Goal: Submit feedback/report problem: Submit feedback/report problem

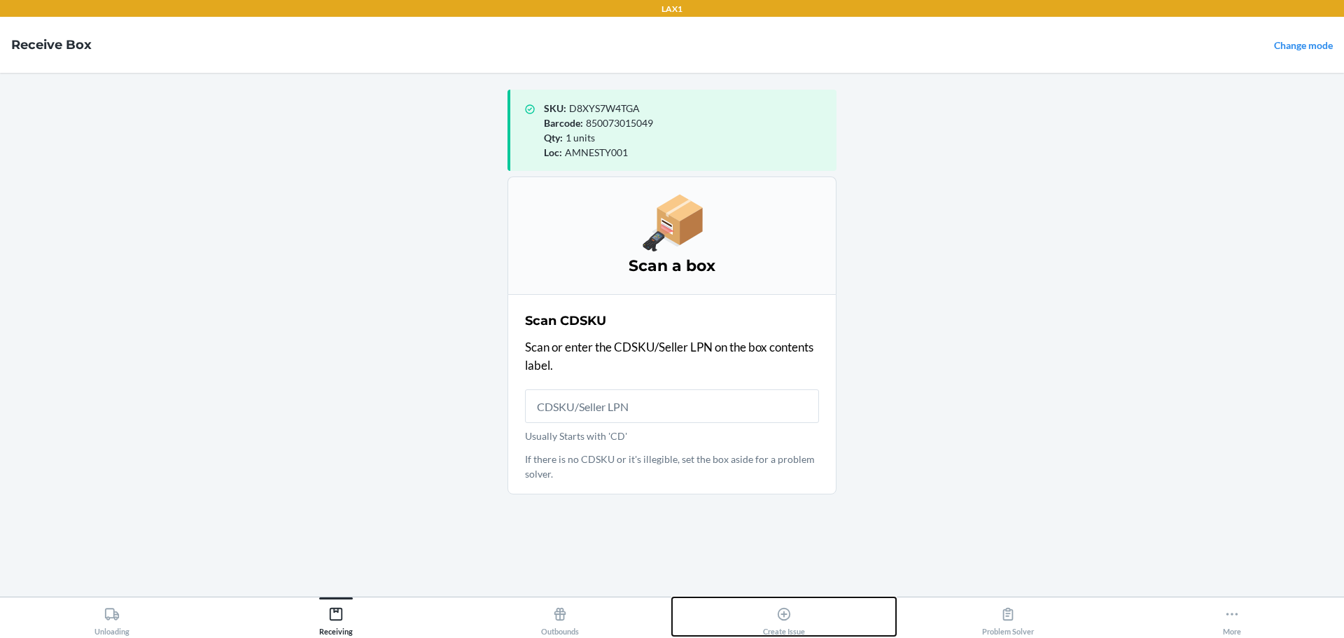
click at [785, 624] on div "Create Issue" at bounding box center [784, 618] width 42 height 35
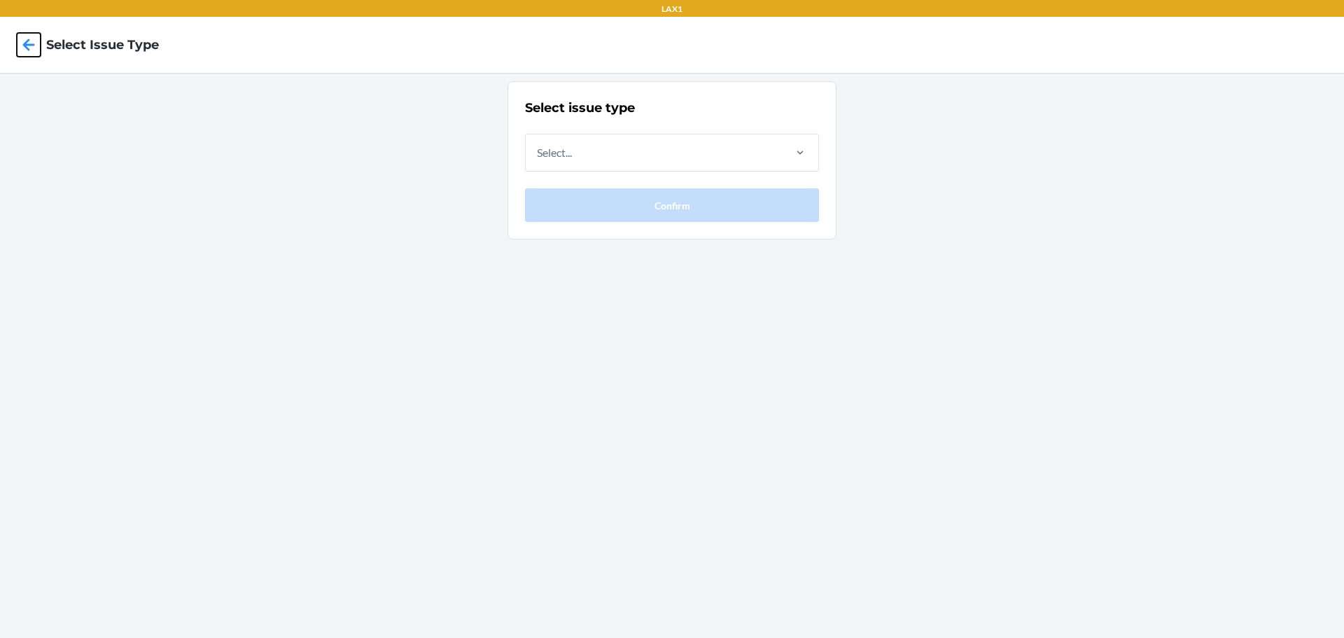
click at [31, 45] on icon at bounding box center [29, 45] width 12 height 12
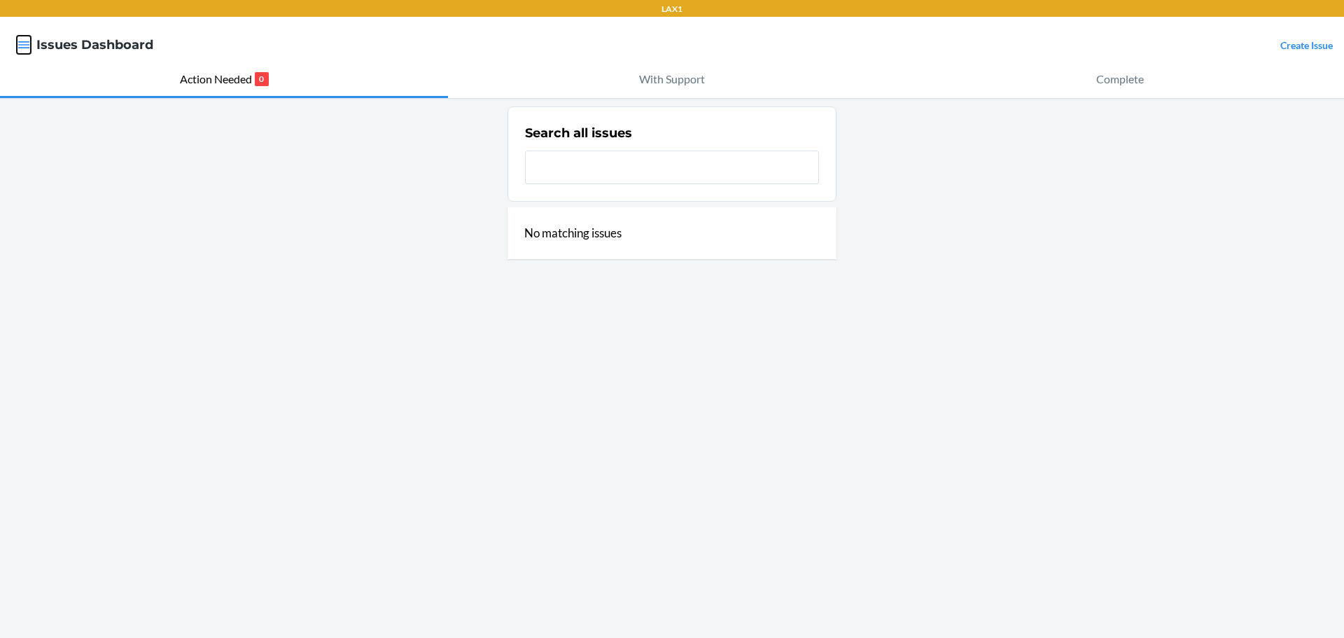
click at [24, 44] on icon "button" at bounding box center [24, 45] width 14 height 14
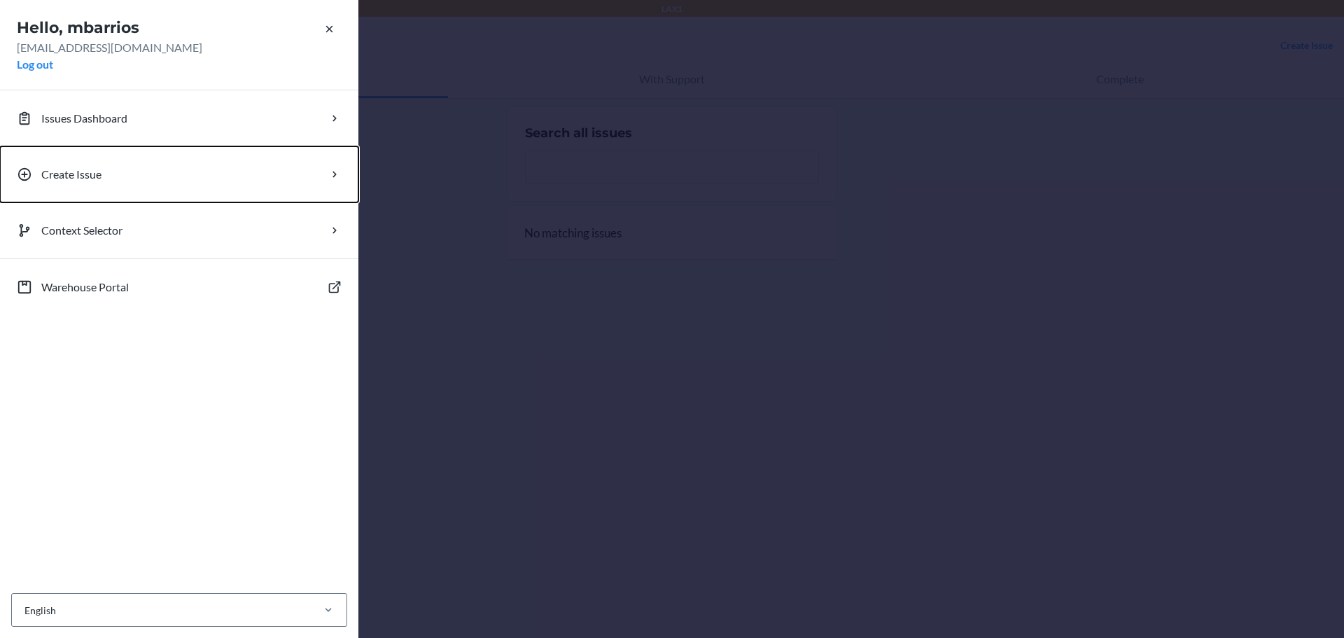
click at [81, 174] on p "Create Issue" at bounding box center [71, 174] width 60 height 17
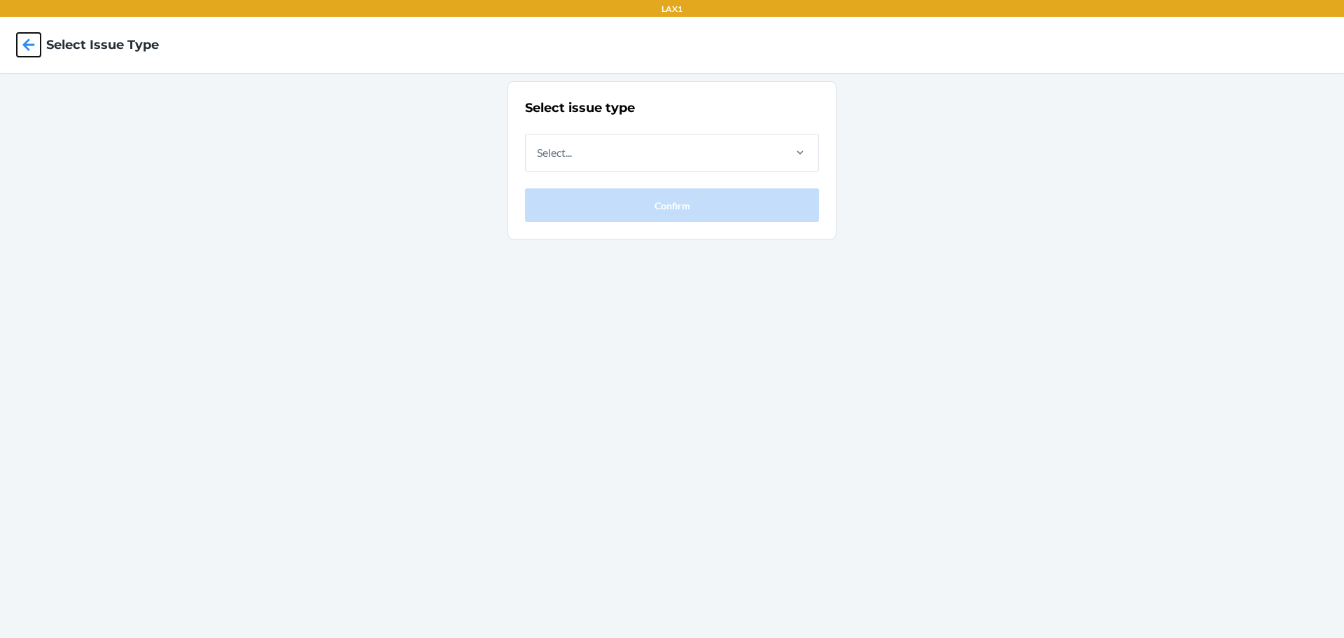
click at [29, 45] on icon at bounding box center [29, 45] width 12 height 12
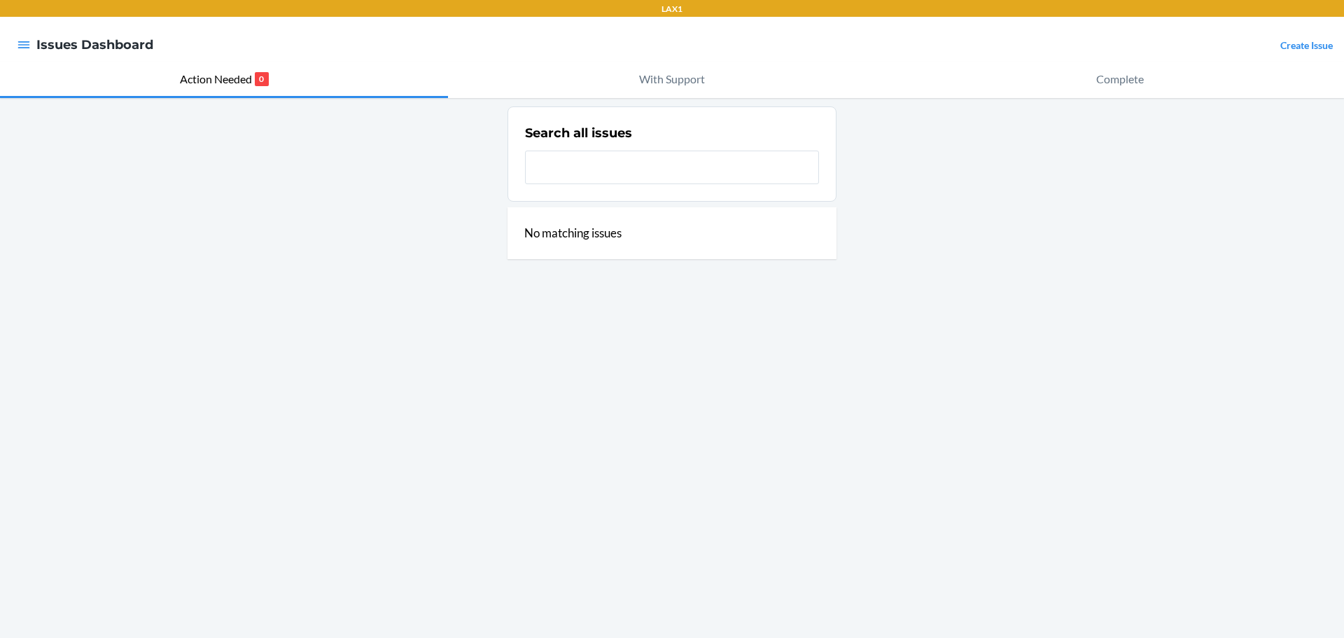
click at [34, 45] on div at bounding box center [23, 44] width 25 height 29
click at [36, 42] on div at bounding box center [23, 44] width 25 height 29
click at [25, 44] on icon "button" at bounding box center [24, 45] width 14 height 14
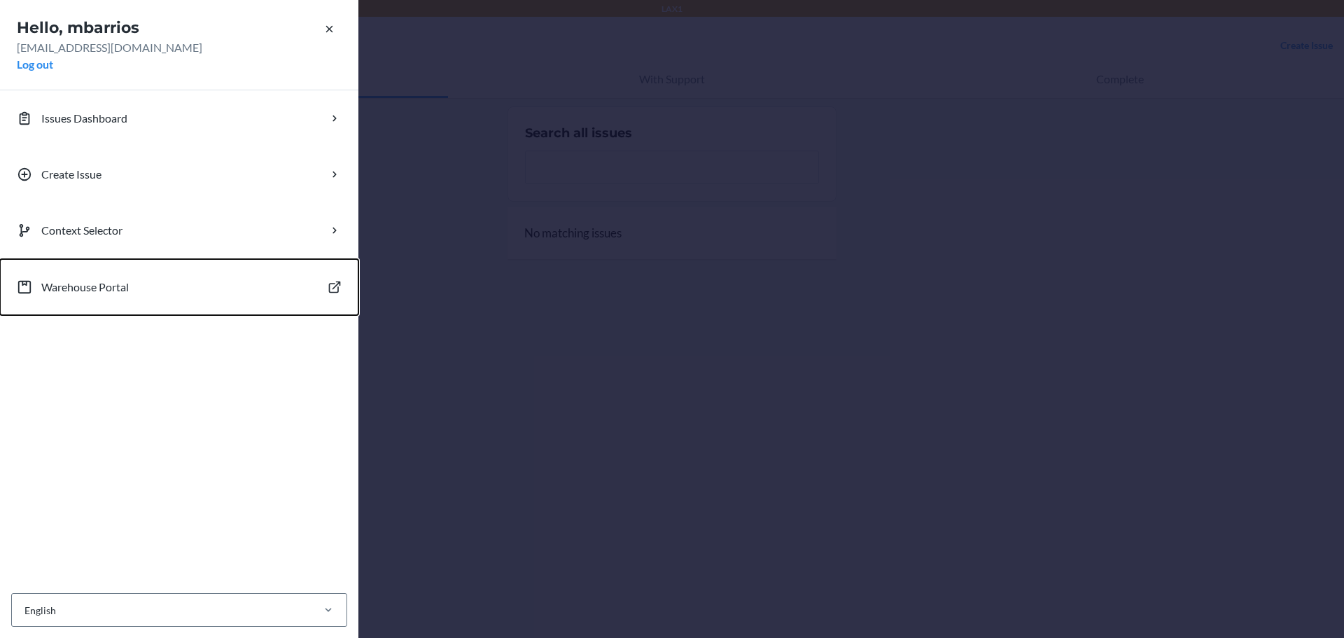
click at [99, 288] on p "Warehouse Portal" at bounding box center [85, 287] width 88 height 17
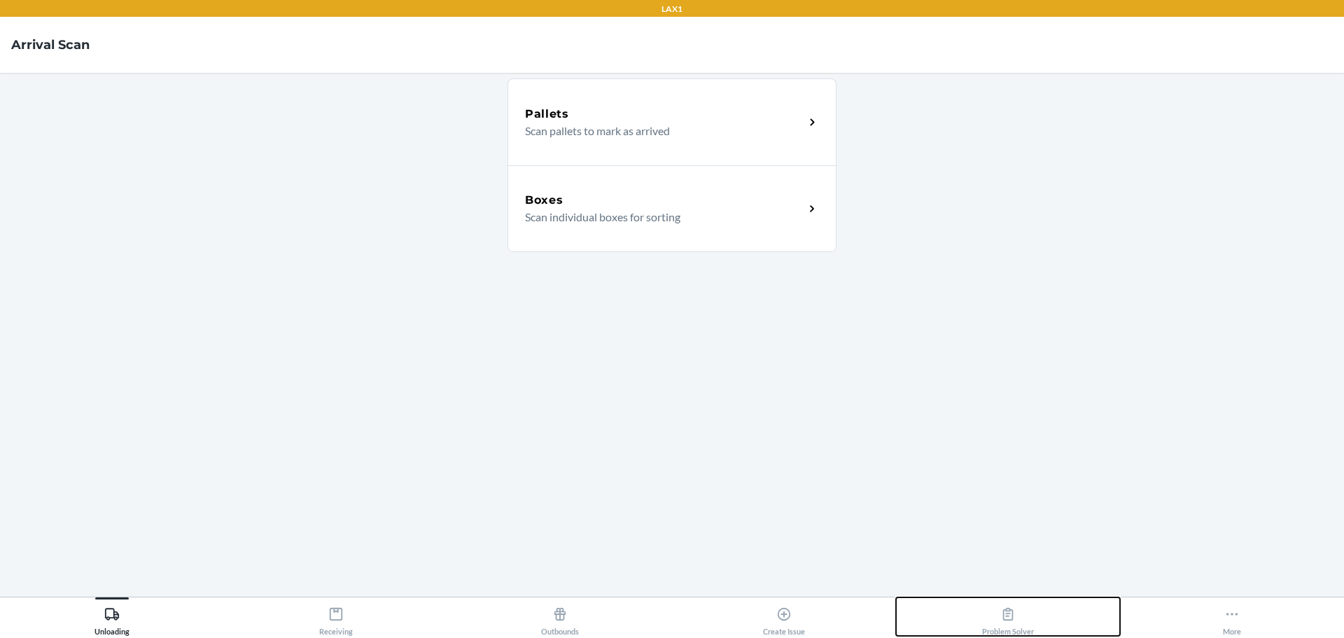
click at [1015, 621] on icon at bounding box center [1007, 613] width 15 height 15
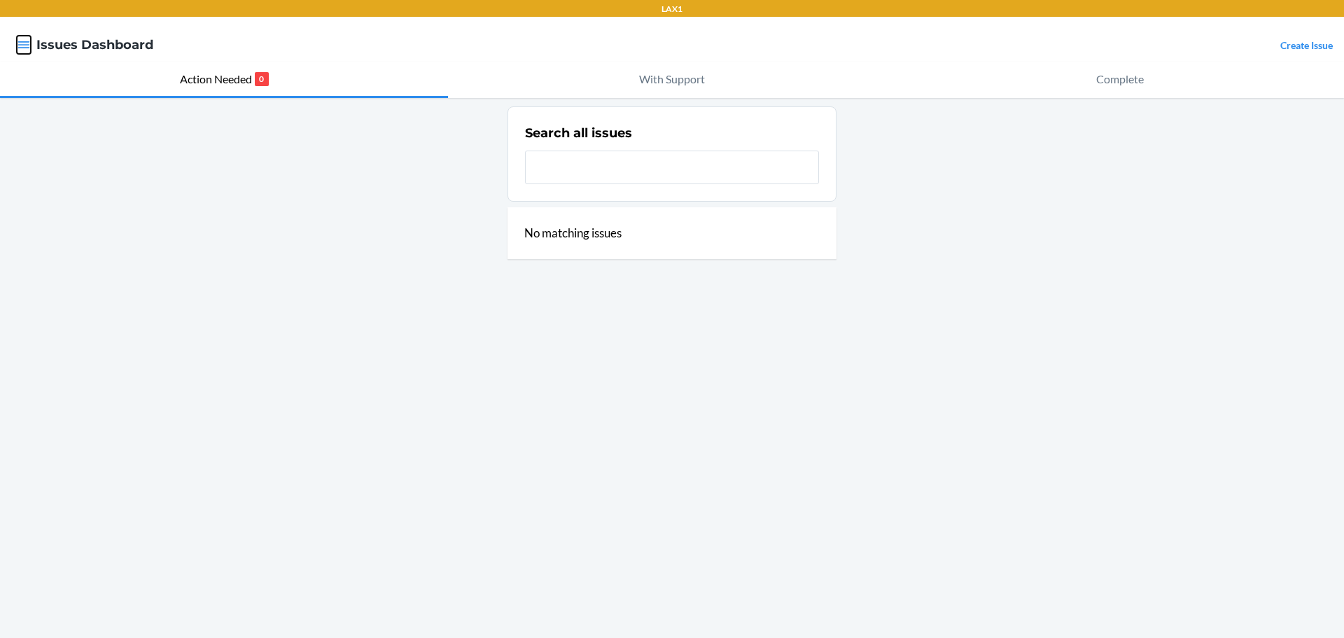
click at [25, 38] on icon "button" at bounding box center [24, 45] width 14 height 14
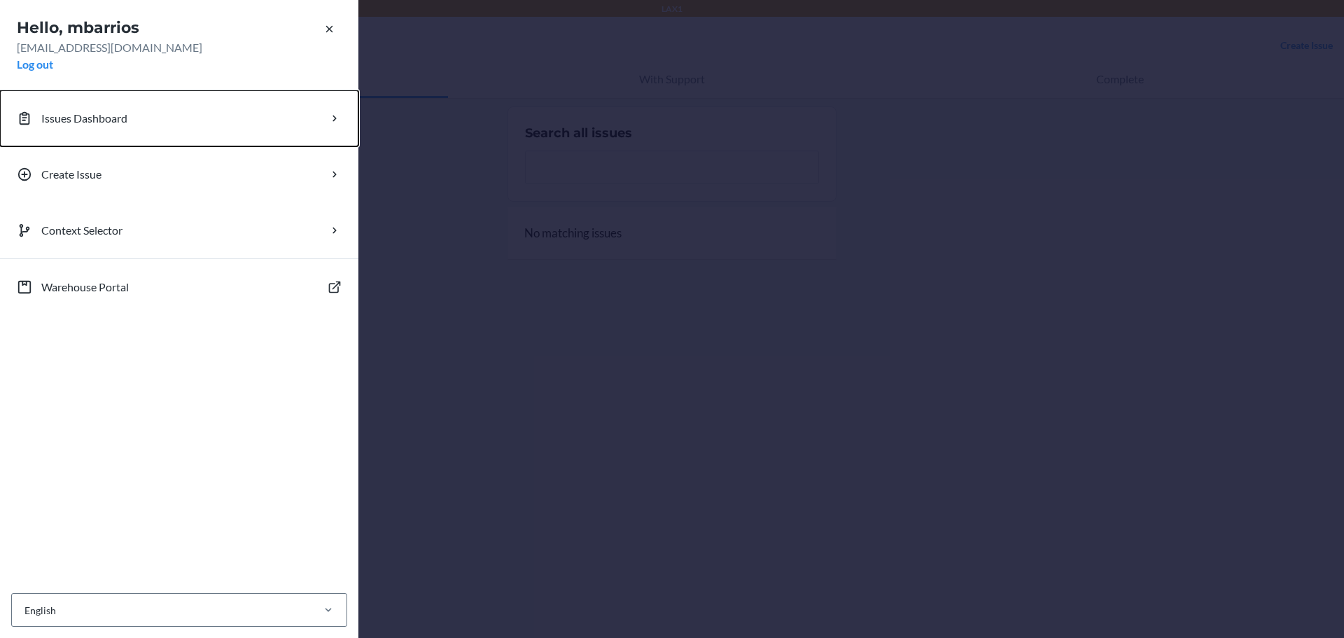
click at [86, 113] on p "Issues Dashboard" at bounding box center [84, 118] width 86 height 17
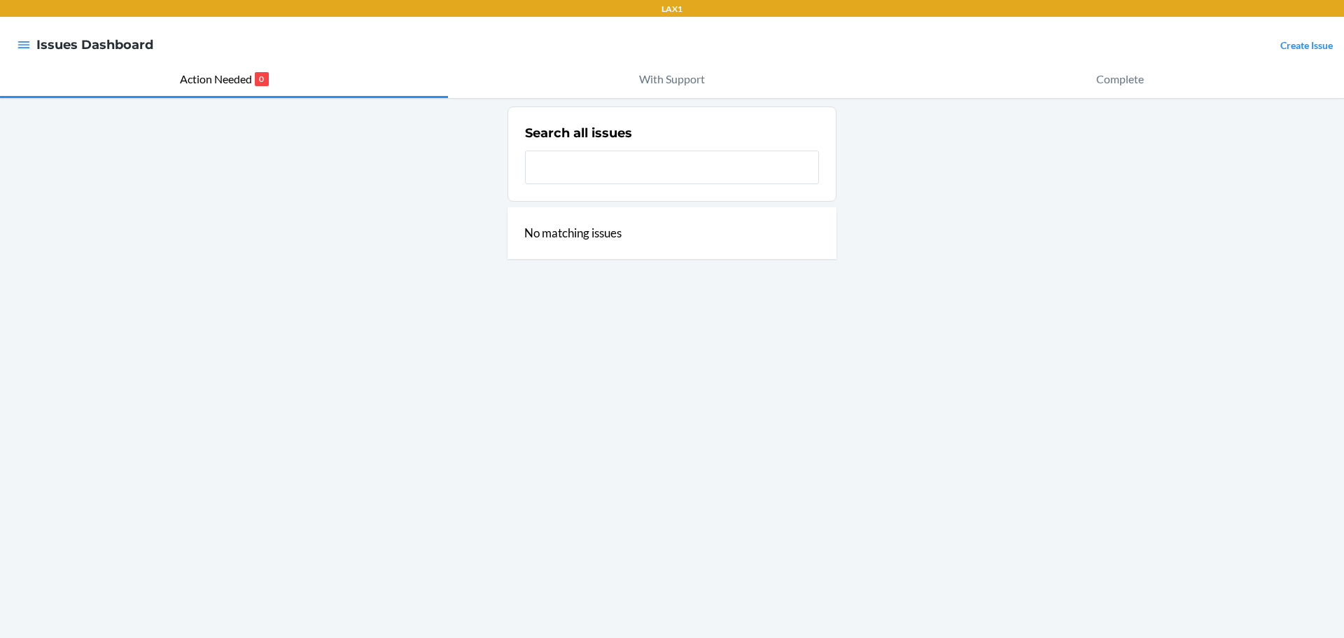
click at [33, 48] on div at bounding box center [23, 44] width 25 height 29
click at [15, 46] on div at bounding box center [23, 44] width 25 height 29
click at [22, 46] on icon "button" at bounding box center [24, 44] width 12 height 7
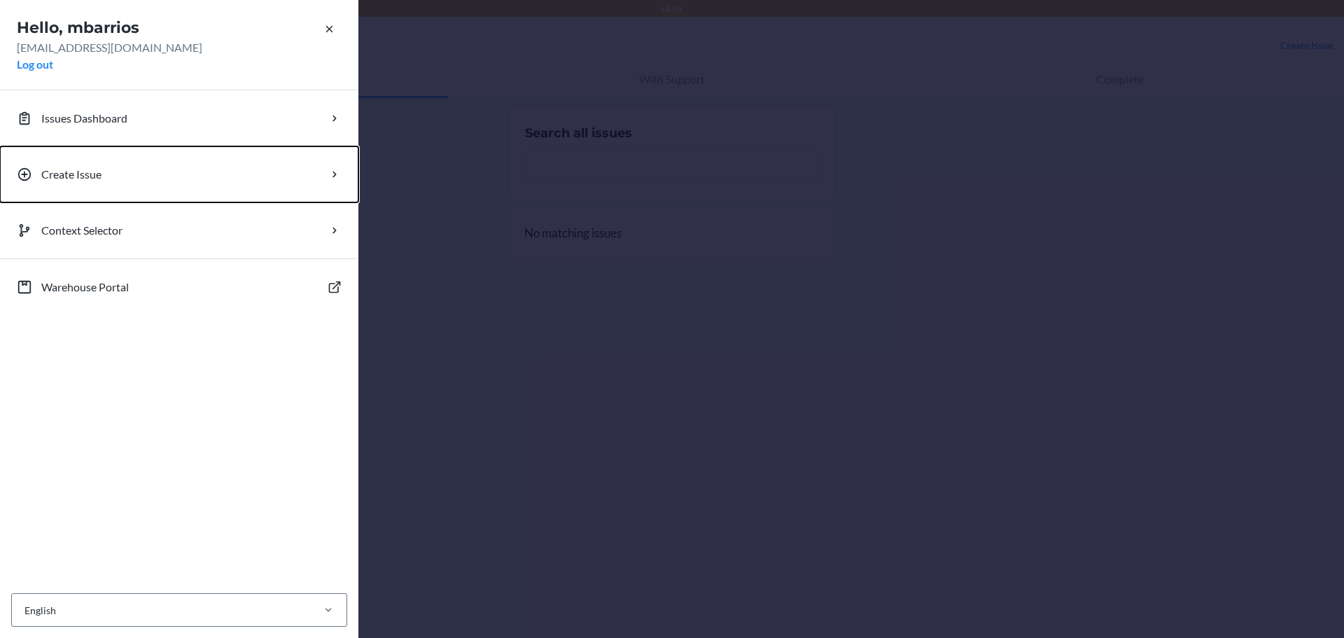
click at [80, 179] on p "Create Issue" at bounding box center [71, 174] width 60 height 17
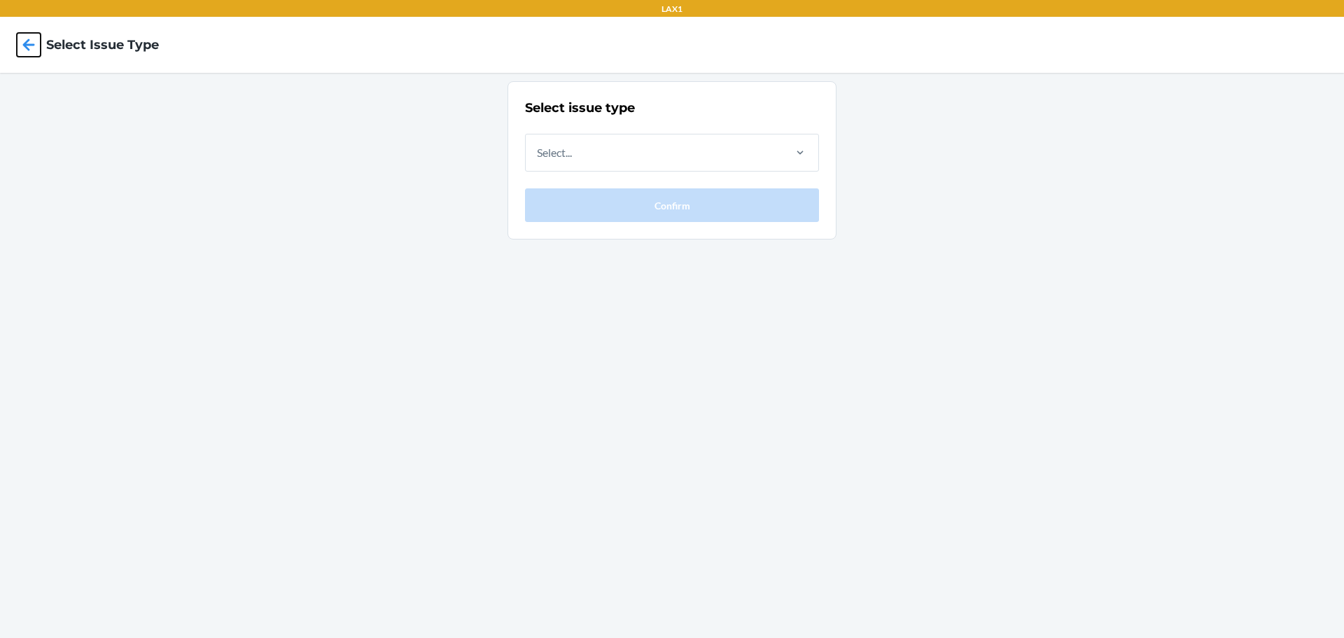
click at [31, 41] on icon at bounding box center [29, 45] width 24 height 24
